Goal: Task Accomplishment & Management: Use online tool/utility

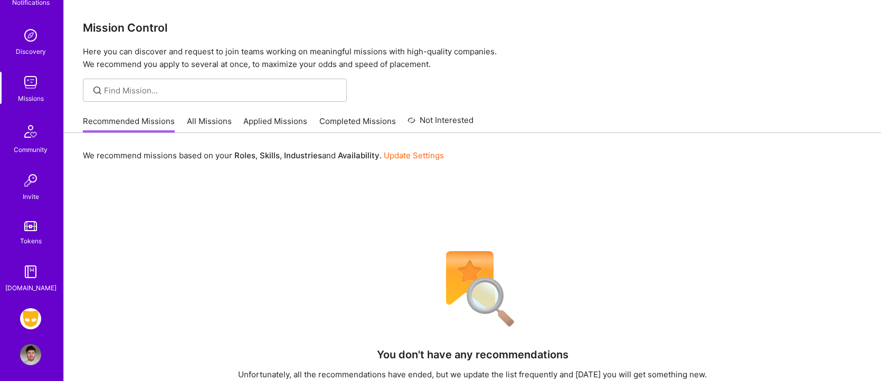
scroll to position [91, 0]
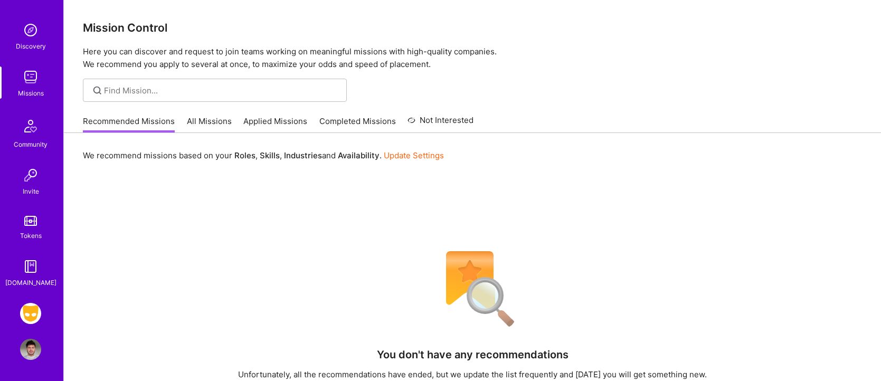
click at [37, 295] on div "Notifications Discovery Missions Community Invite Tokens [DOMAIN_NAME] Grindr: …" at bounding box center [31, 190] width 63 height 381
click at [33, 305] on img at bounding box center [30, 313] width 21 height 21
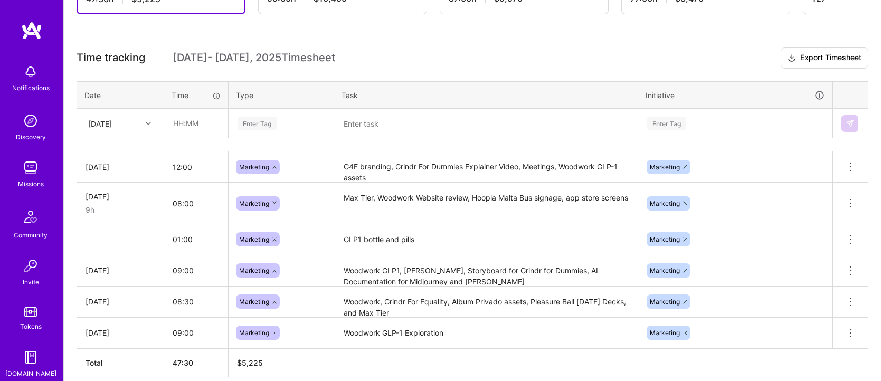
scroll to position [258, 0]
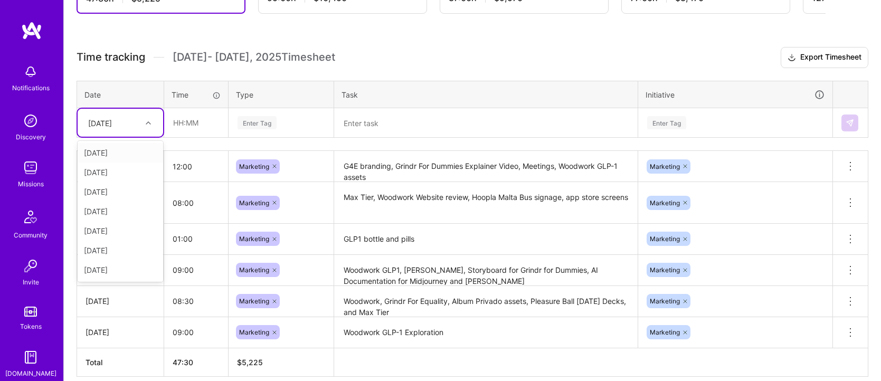
click at [152, 128] on div at bounding box center [150, 123] width 16 height 14
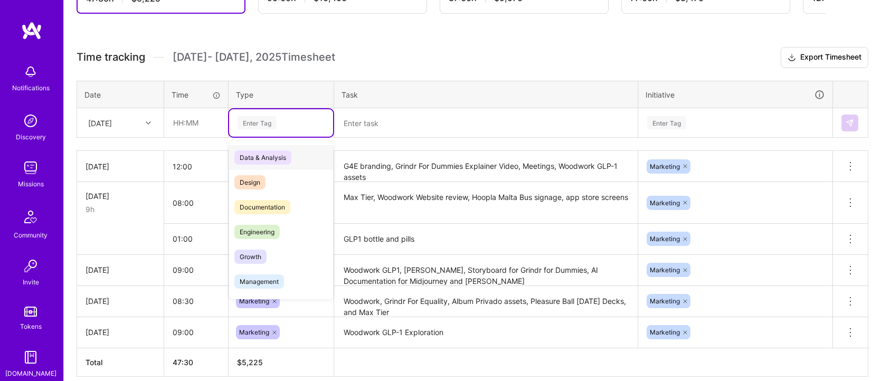
click at [246, 126] on div "Enter Tag" at bounding box center [257, 123] width 39 height 16
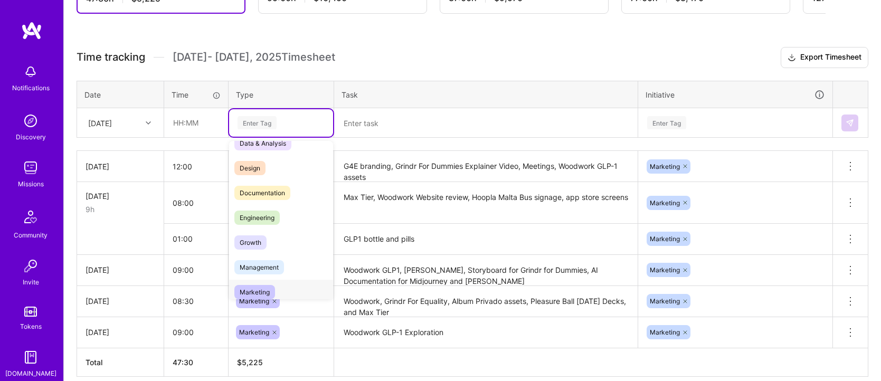
scroll to position [15, 0]
drag, startPoint x: 266, startPoint y: 286, endPoint x: 272, endPoint y: 243, distance: 42.8
click at [266, 286] on span "Marketing" at bounding box center [254, 292] width 41 height 14
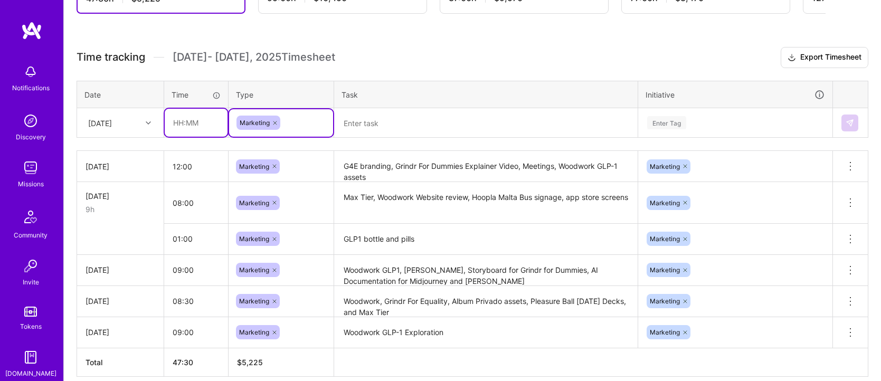
click at [202, 123] on input "text" at bounding box center [196, 123] width 63 height 28
type input "08:00"
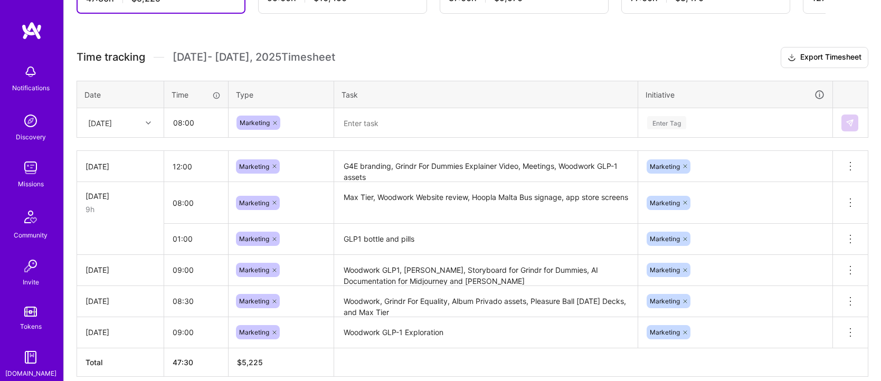
click at [384, 134] on textarea at bounding box center [486, 122] width 302 height 27
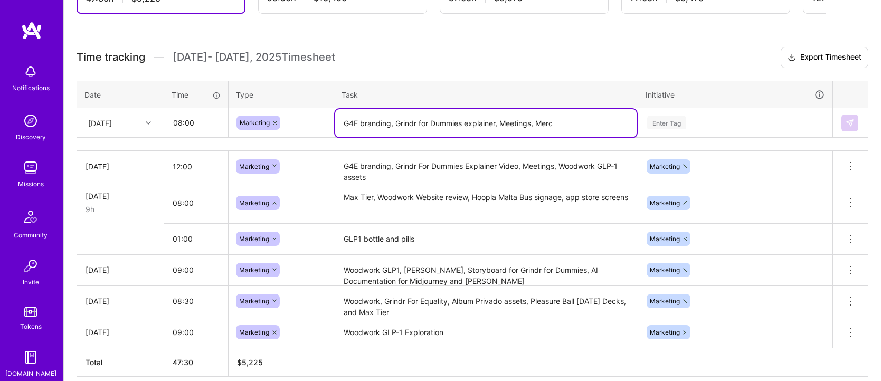
click at [554, 124] on textarea "G4E branding, Grindr for Dummies explainer, Meetings, Merc" at bounding box center [486, 123] width 302 height 28
type textarea "G4E branding, Grindr for Dummies explainer, Meetings, Onboarding New Hire"
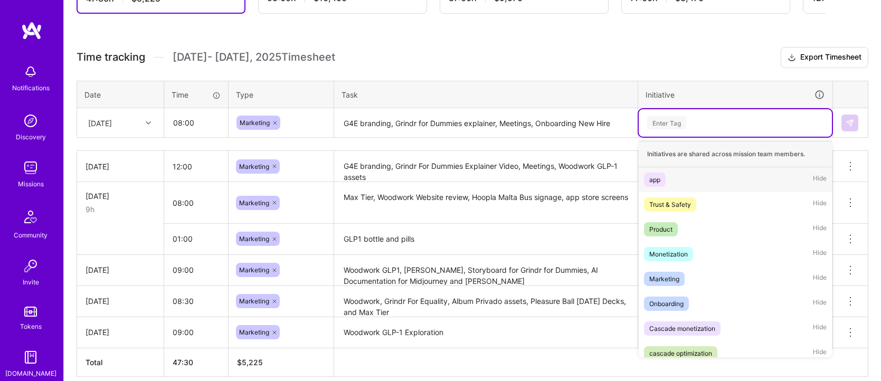
click at [682, 127] on div "Enter Tag" at bounding box center [666, 123] width 39 height 16
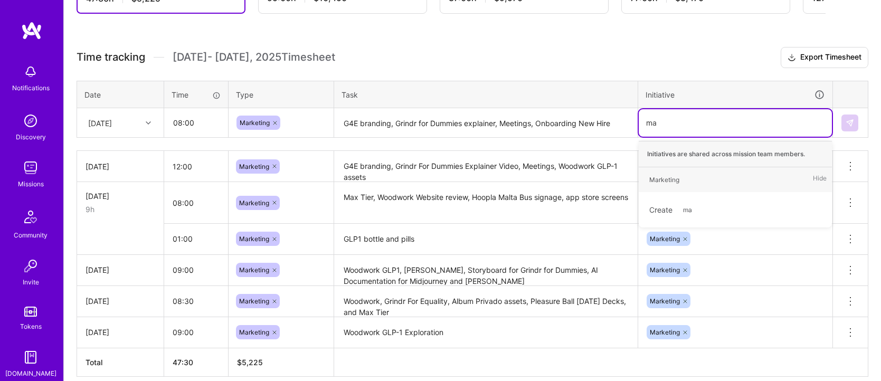
type input "mar"
click at [680, 176] on span "Marketing" at bounding box center [664, 180] width 41 height 14
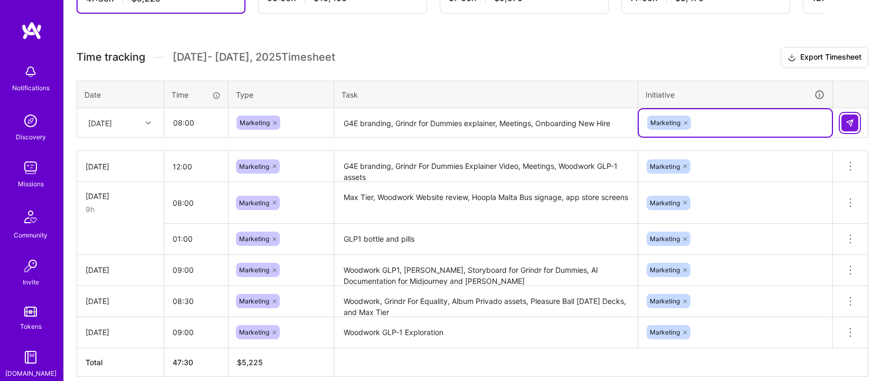
click at [858, 122] on button at bounding box center [850, 123] width 17 height 17
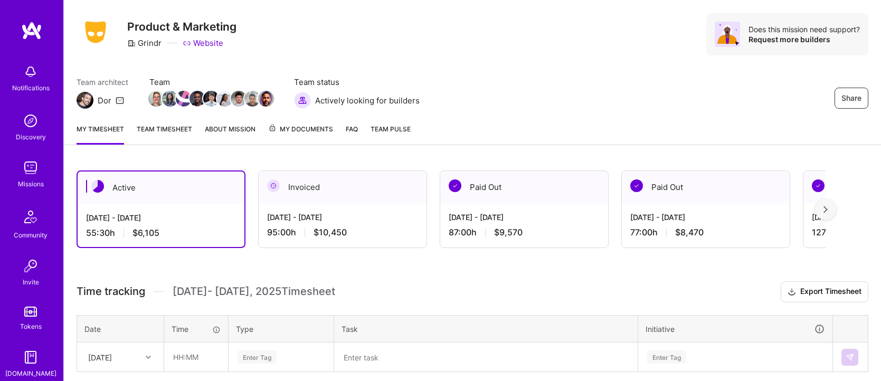
scroll to position [0, 0]
